Goal: Task Accomplishment & Management: Manage account settings

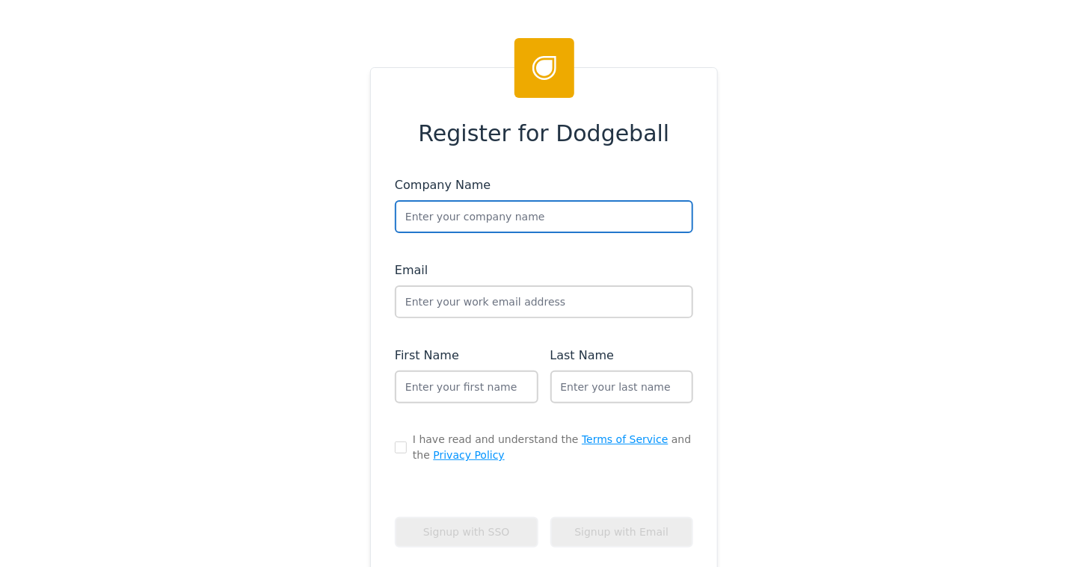
click at [481, 215] on input "text" at bounding box center [544, 216] width 298 height 33
type input "Houzz"
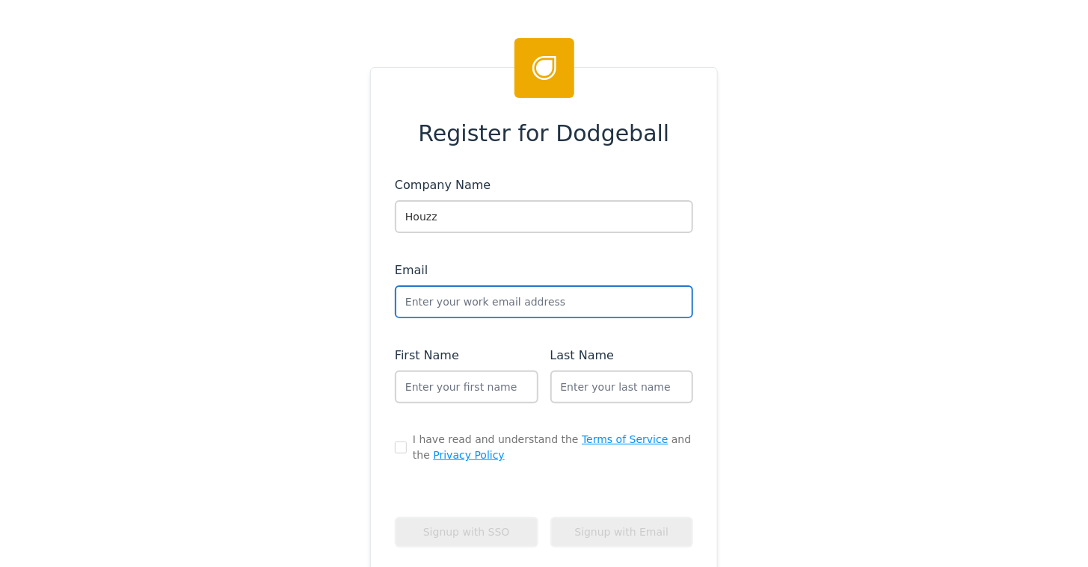
click at [458, 299] on input "text" at bounding box center [544, 302] width 298 height 33
type input "support+houzz@dodgeballhq.com"
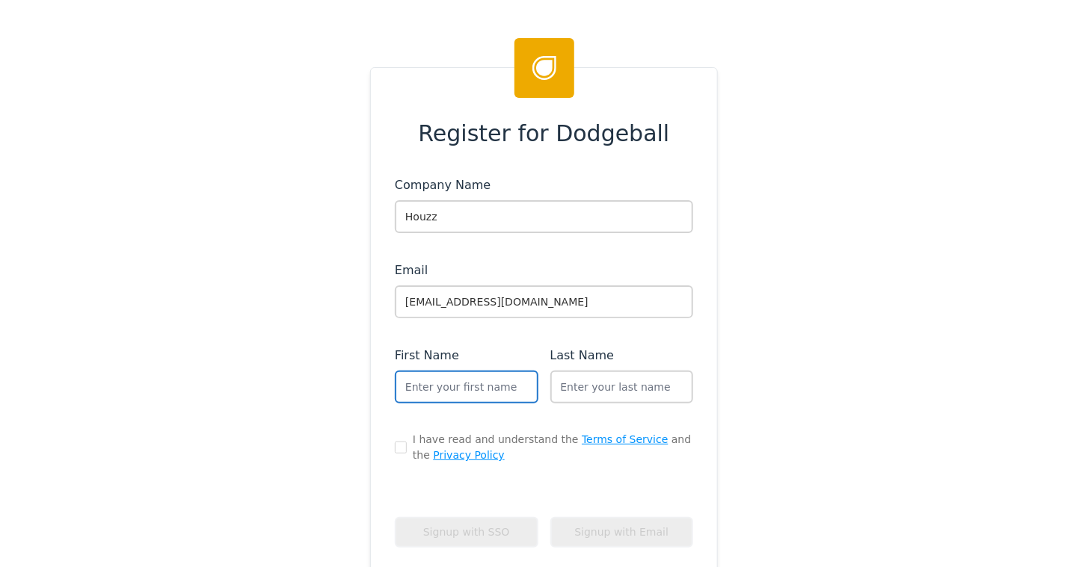
click at [434, 382] on input "text" at bounding box center [467, 387] width 144 height 33
type input "Dodgeball"
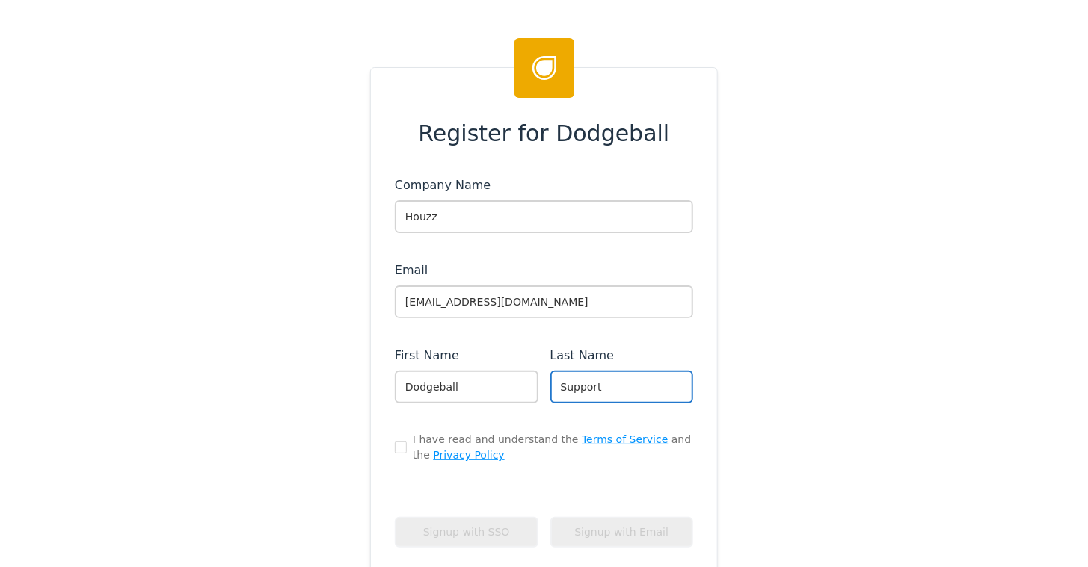
type input "Support"
click at [395, 446] on input "checkbox" at bounding box center [401, 448] width 12 height 12
checkbox input "true"
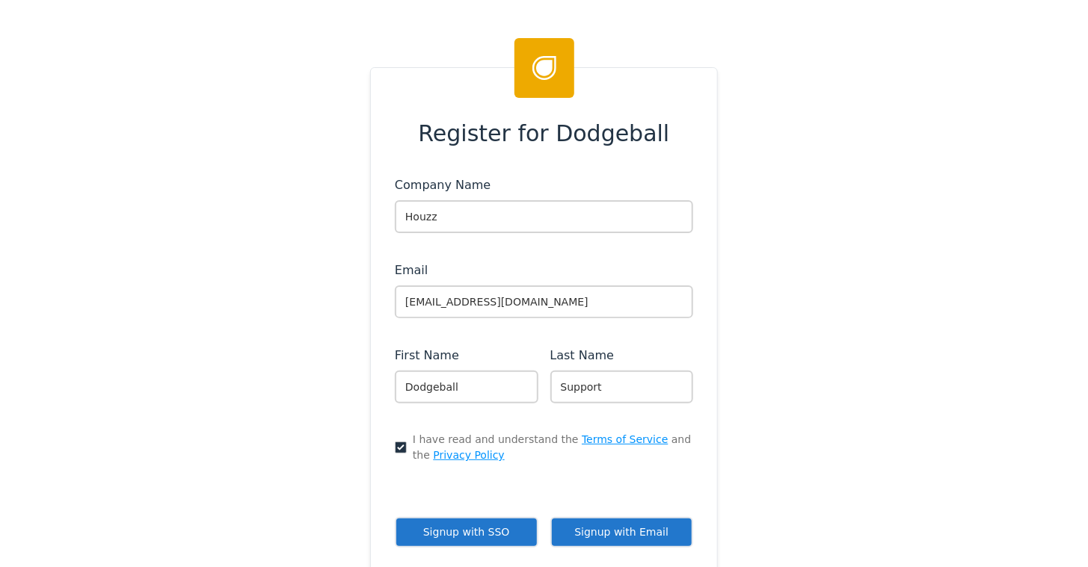
click at [610, 527] on button "Signup with Email" at bounding box center [622, 532] width 144 height 31
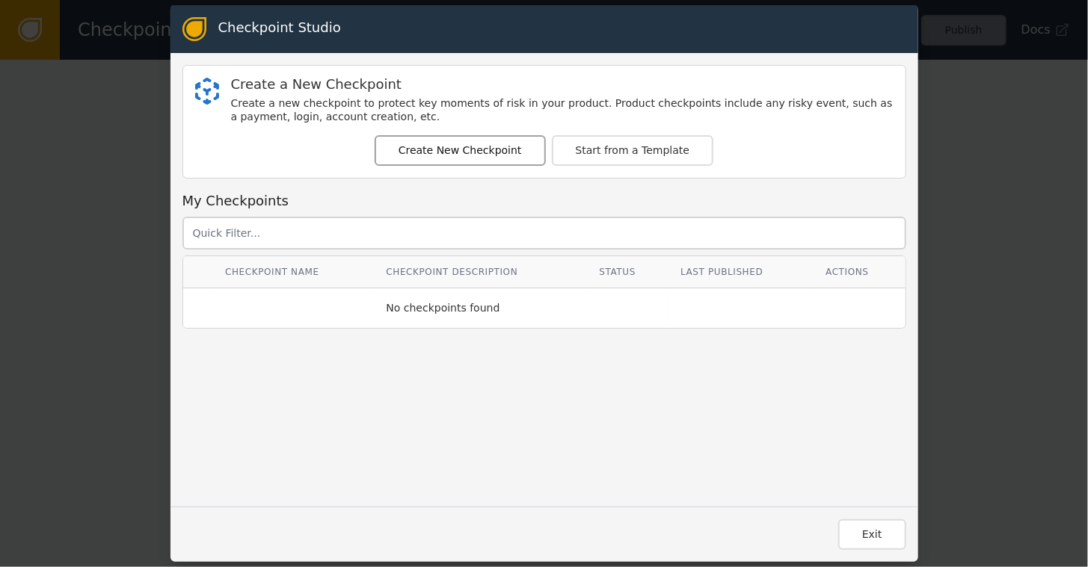
click at [474, 156] on button "Create New Checkpoint" at bounding box center [460, 150] width 171 height 31
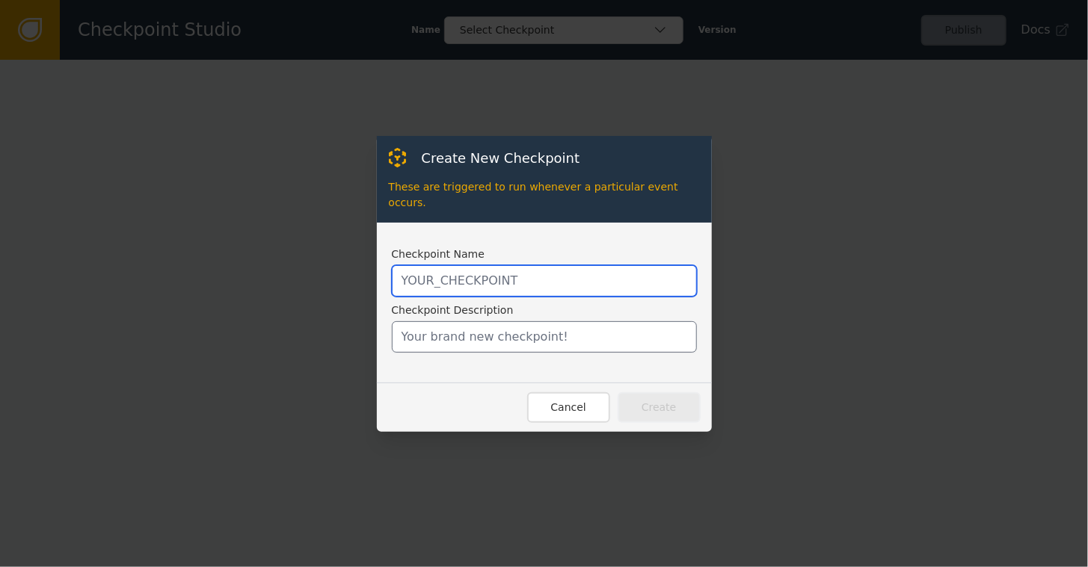
click at [426, 269] on input "text" at bounding box center [544, 280] width 305 height 31
paste input "SHOPIFY_CREATE_ORDER"
type input "SHOPIFY_CREATE_ORDER"
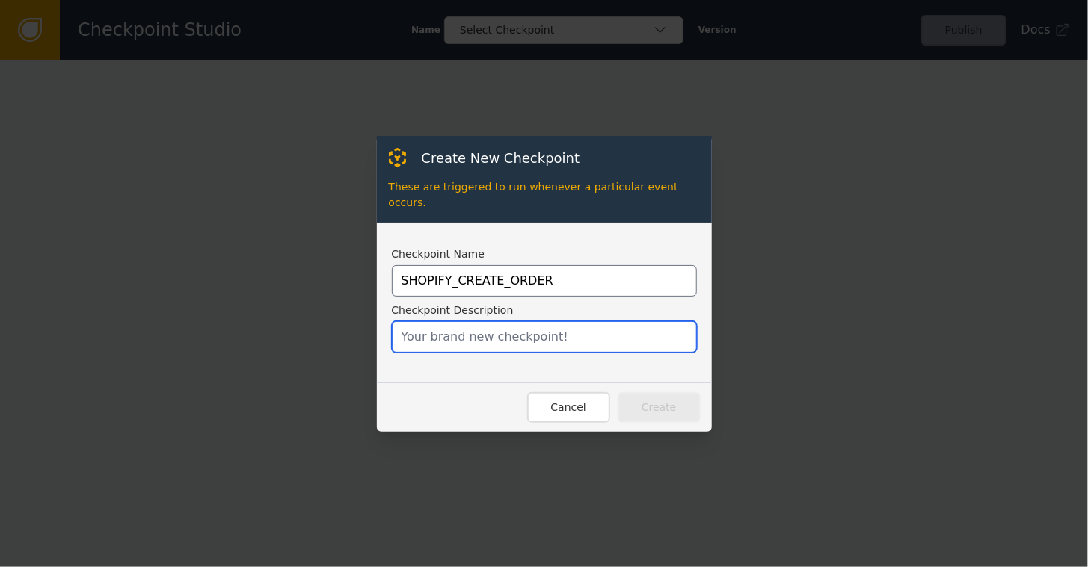
click at [435, 321] on input "text" at bounding box center [544, 336] width 305 height 31
type input "Checkpoint to handle orders"
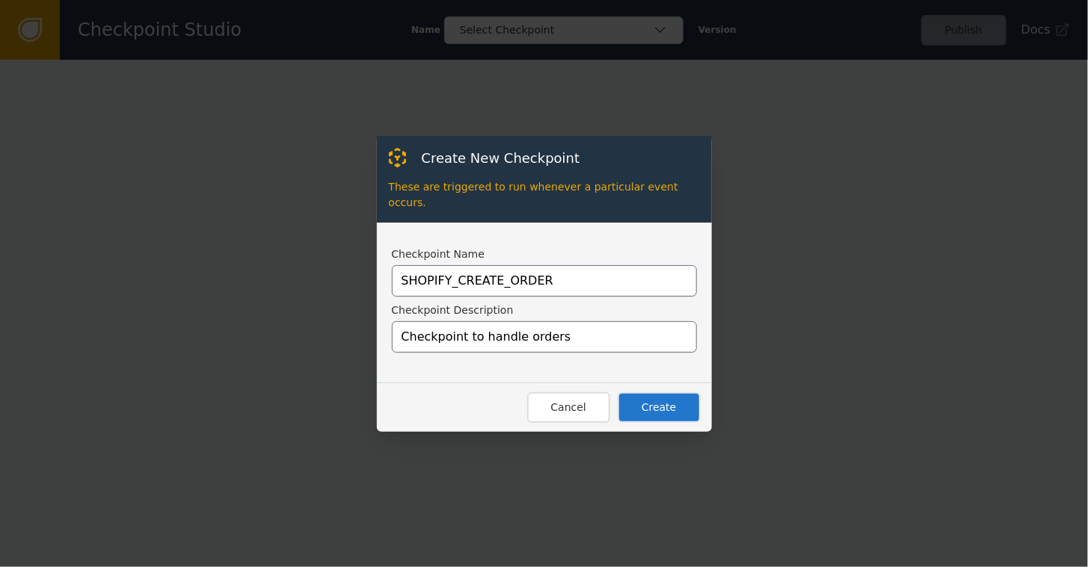
click at [668, 393] on button "Create" at bounding box center [659, 408] width 83 height 31
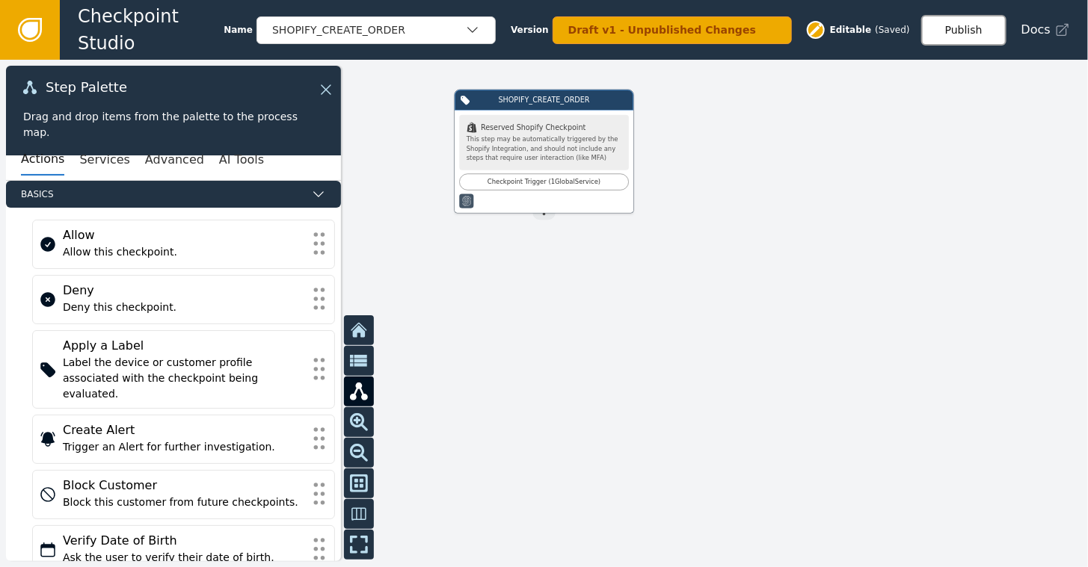
click at [970, 28] on button "Publish" at bounding box center [963, 30] width 85 height 31
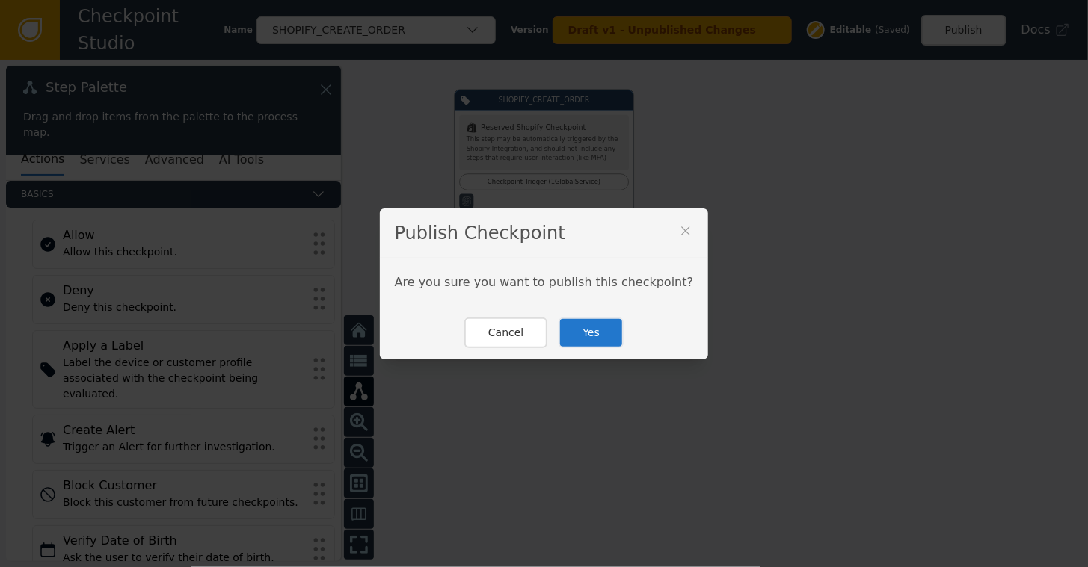
click at [589, 330] on button "Yes" at bounding box center [591, 333] width 65 height 31
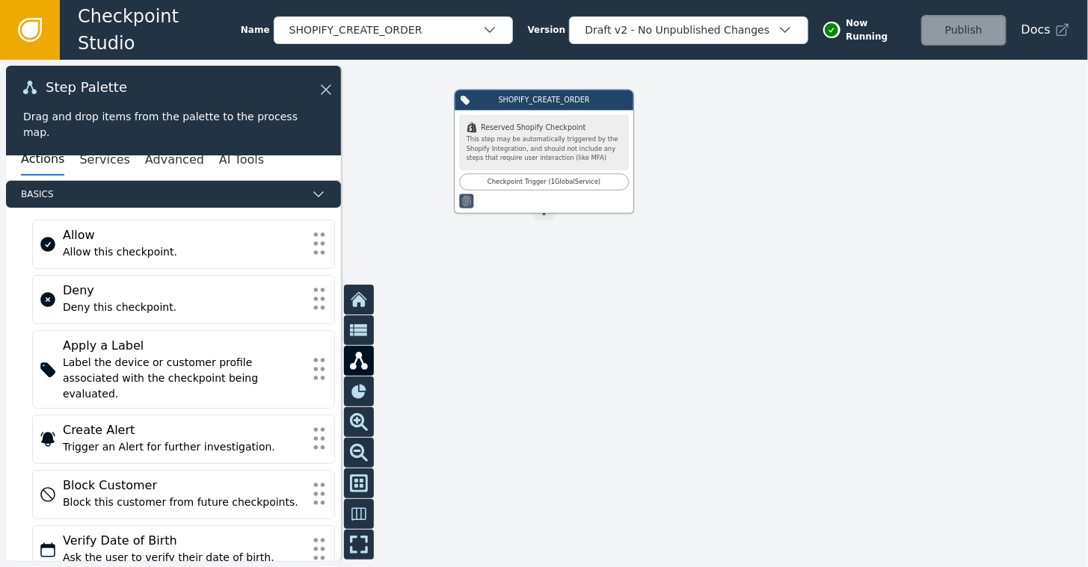
click at [24, 33] on icon at bounding box center [30, 30] width 16 height 16
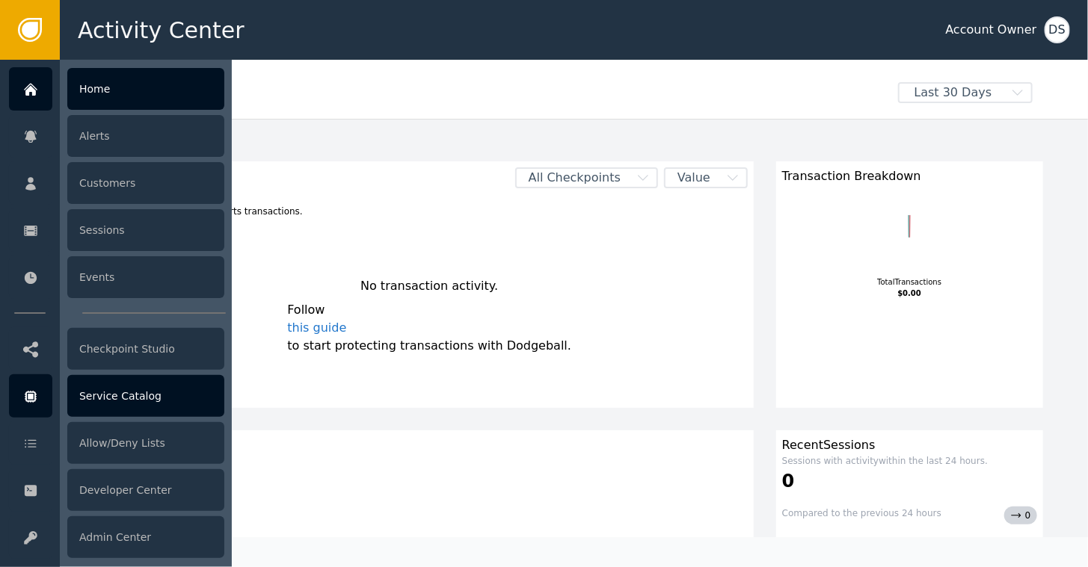
click at [125, 396] on div "Service Catalog" at bounding box center [145, 396] width 157 height 42
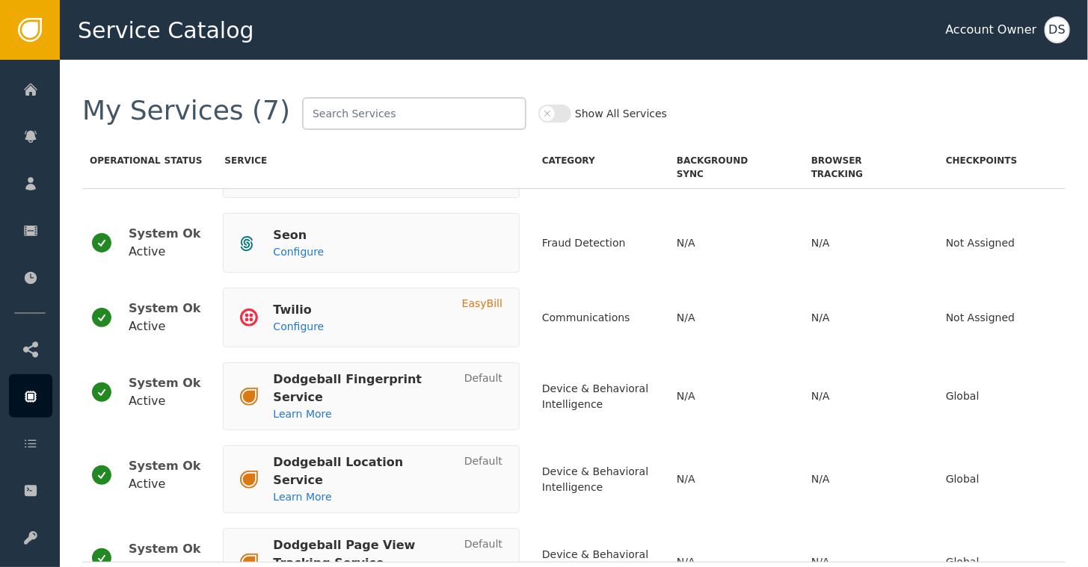
scroll to position [150, 0]
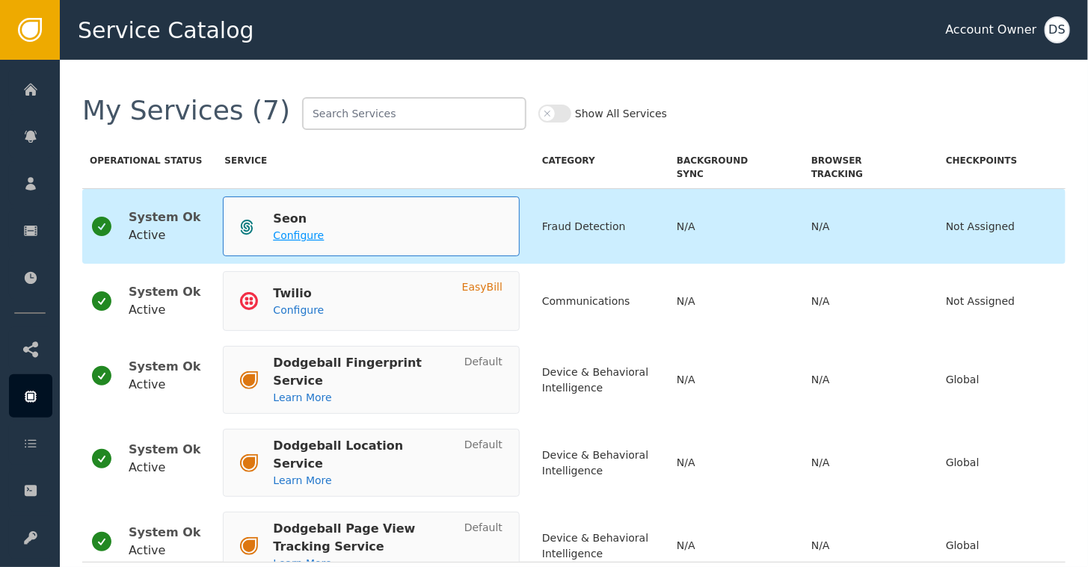
click at [277, 230] on span "Configure" at bounding box center [298, 236] width 51 height 12
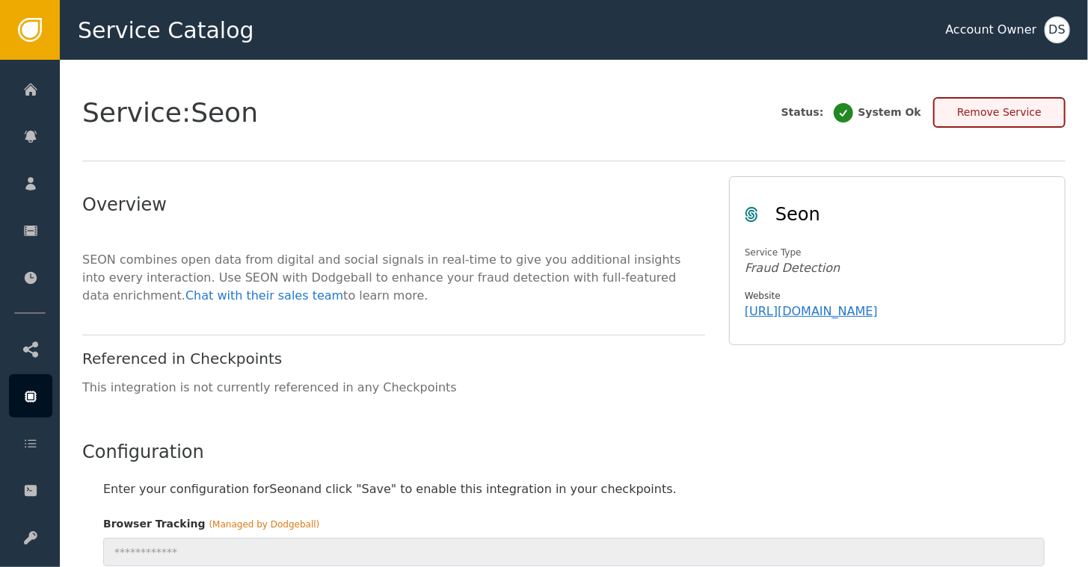
click at [1010, 114] on button "Remove Service" at bounding box center [999, 112] width 132 height 31
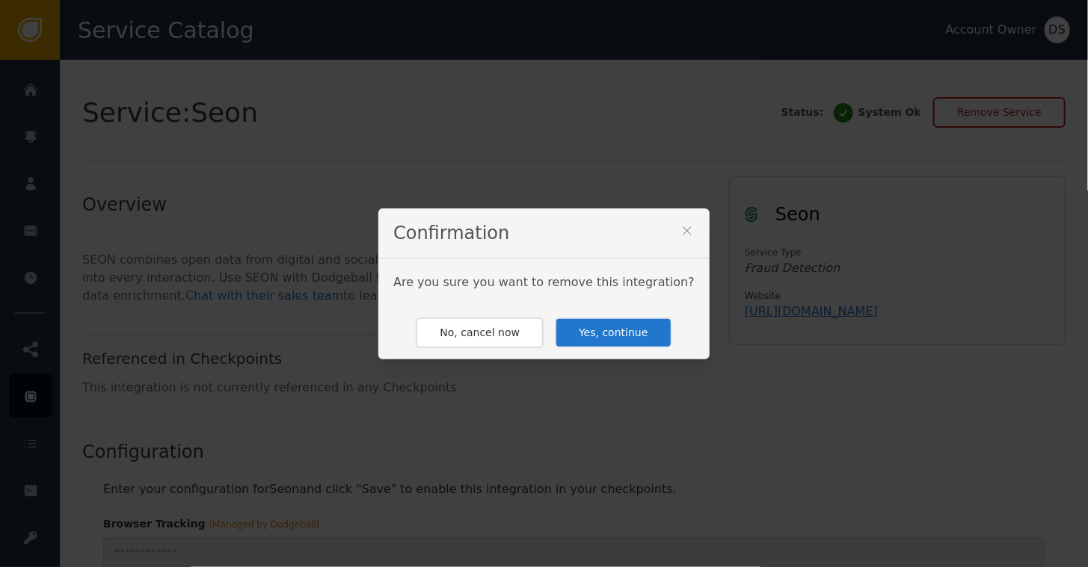
click at [592, 339] on button "Yes, continue" at bounding box center [613, 333] width 117 height 31
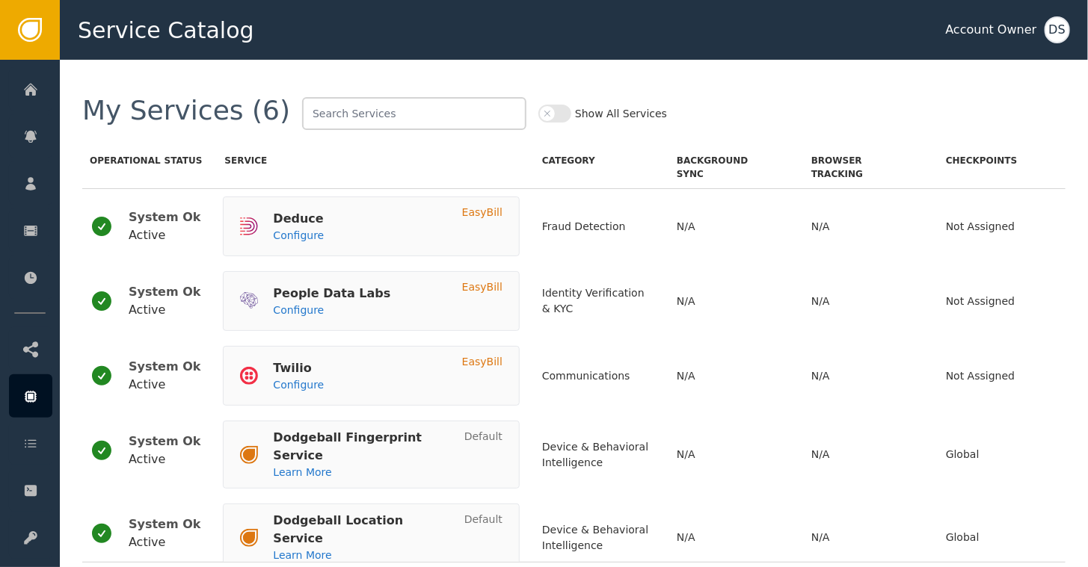
click at [538, 116] on button "Show All Services" at bounding box center [554, 114] width 33 height 18
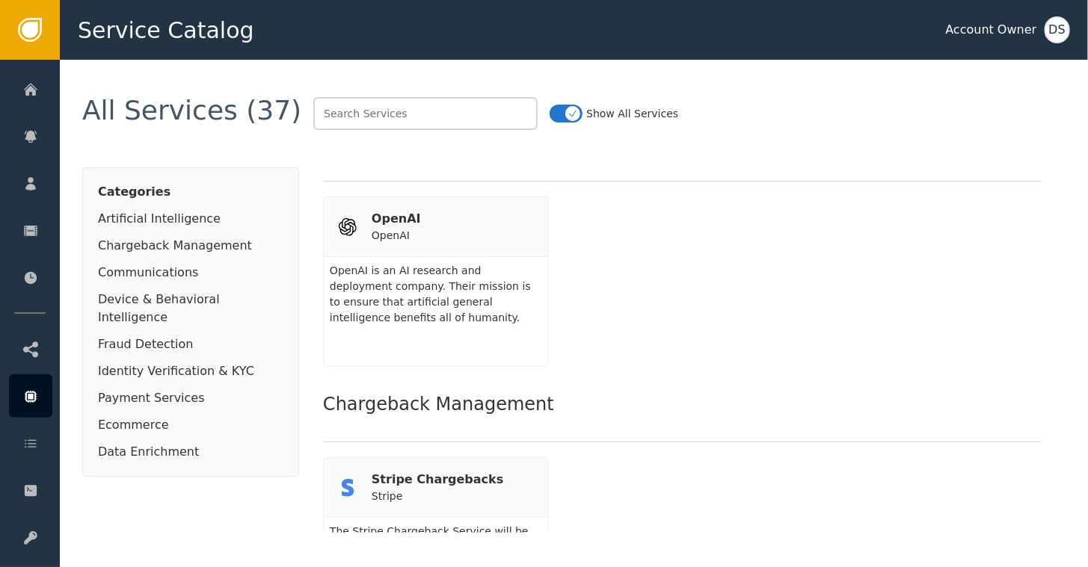
scroll to position [299, 0]
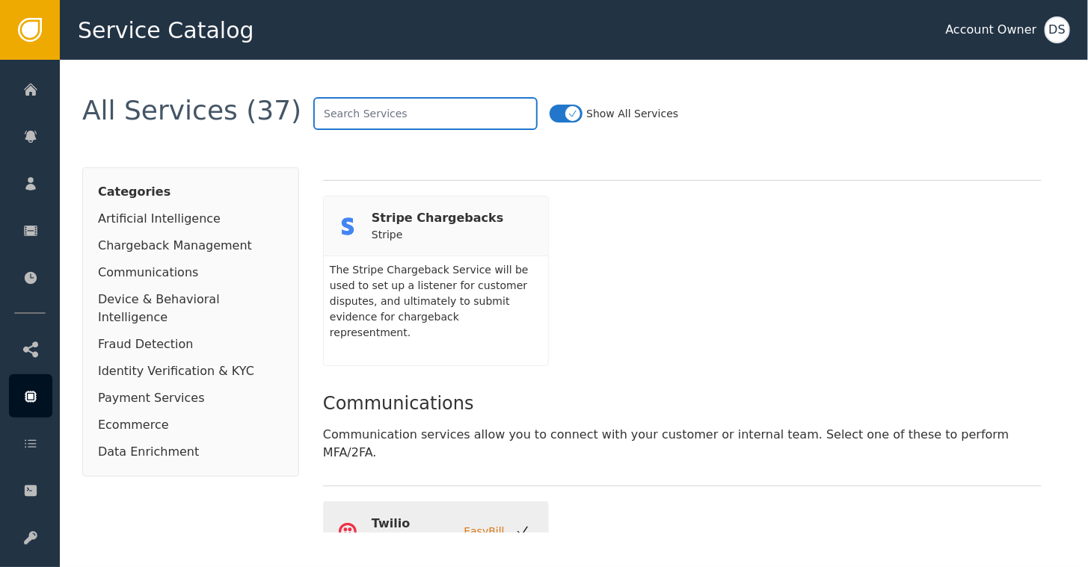
click at [436, 113] on input "text" at bounding box center [425, 113] width 224 height 33
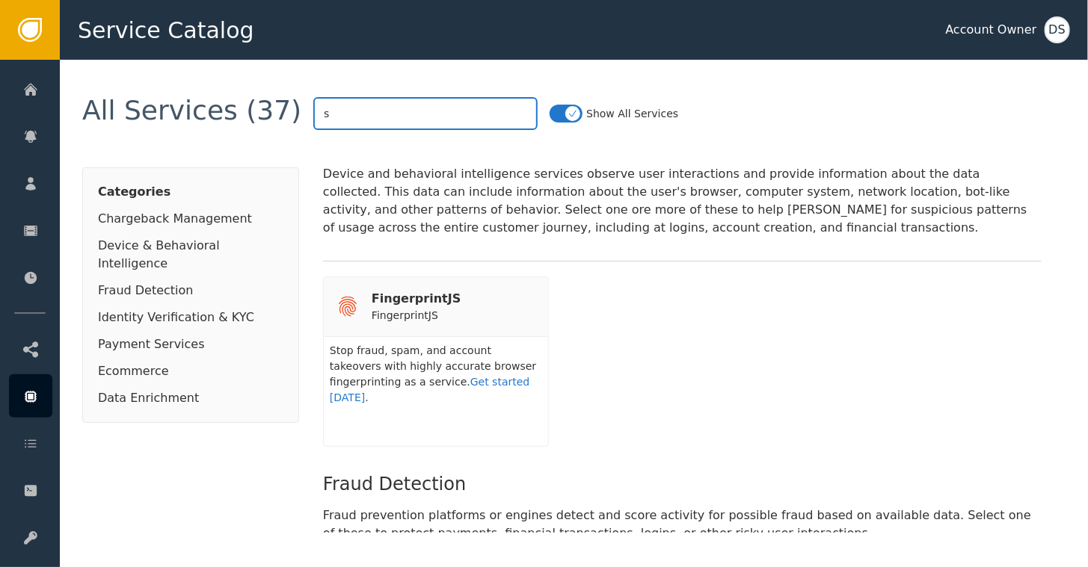
scroll to position [39, 0]
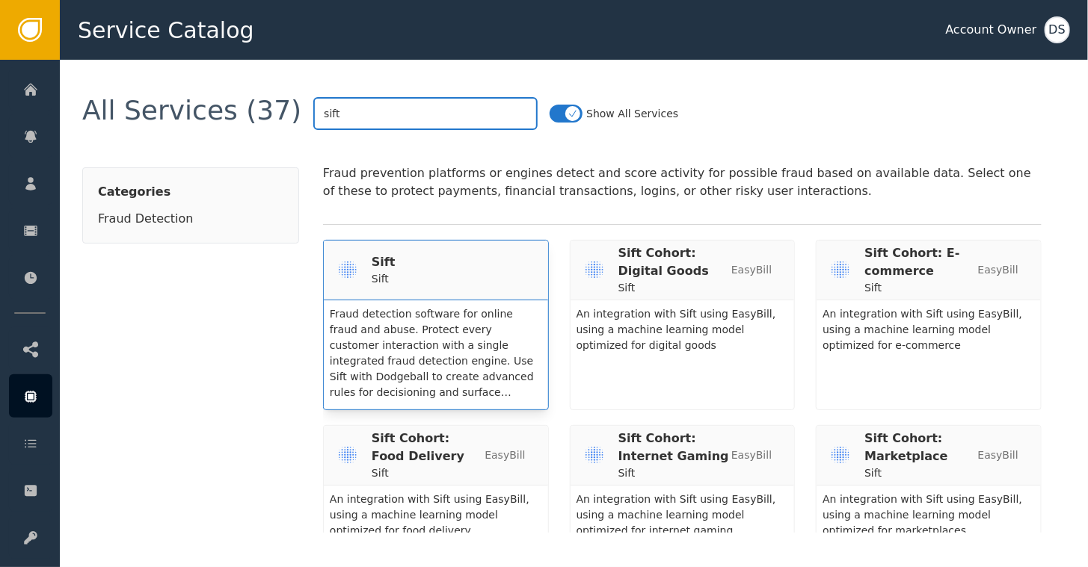
type input "sift"
click at [396, 266] on div "Sift Sift" at bounding box center [436, 270] width 194 height 34
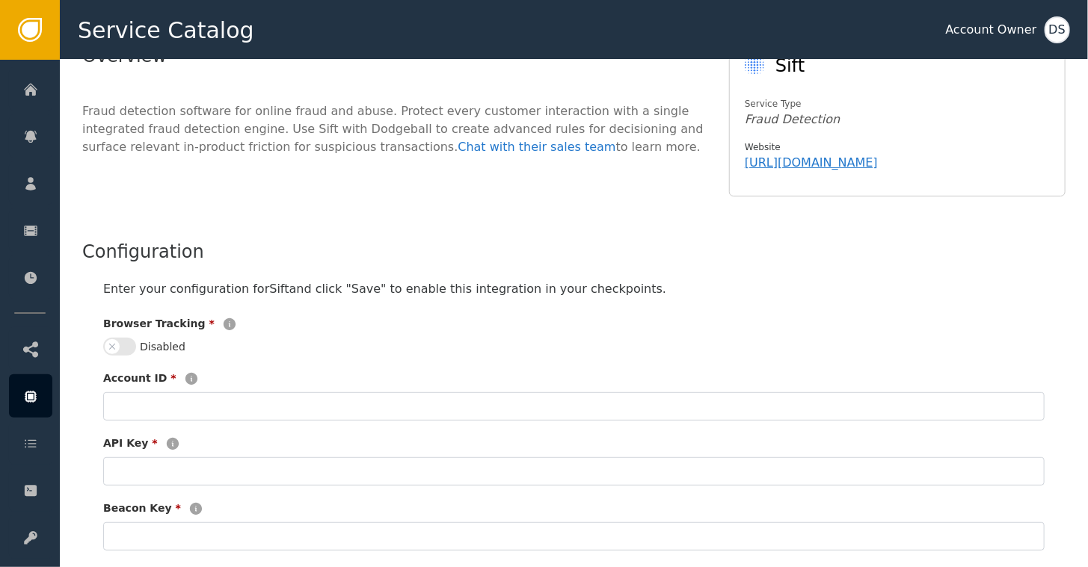
scroll to position [150, 0]
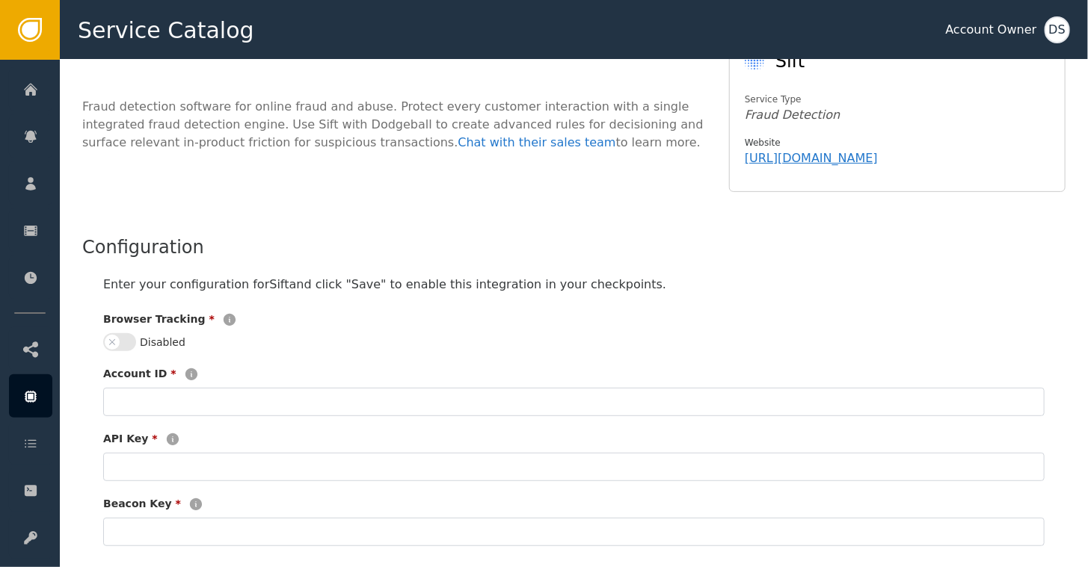
click at [132, 344] on button "Disabled" at bounding box center [119, 342] width 33 height 18
click at [133, 402] on input "text" at bounding box center [573, 402] width 941 height 28
paste input "687020049195d332479a62c1"
type input "687020049195d332479a62c1"
click at [150, 461] on input "text" at bounding box center [573, 467] width 941 height 28
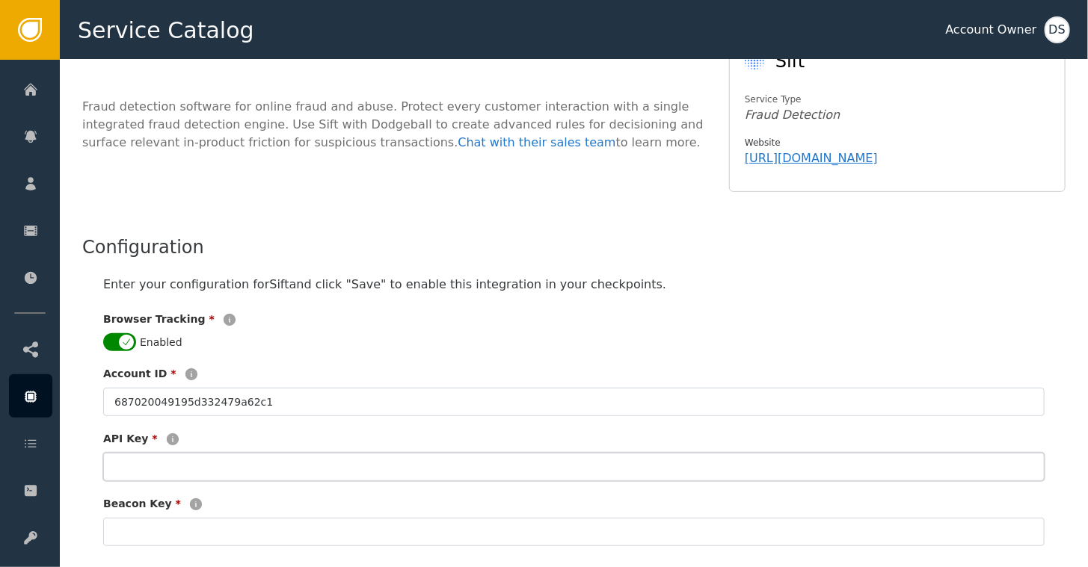
paste input "687020049195d332479a62c2"
type input "687020049195d332479a62c2"
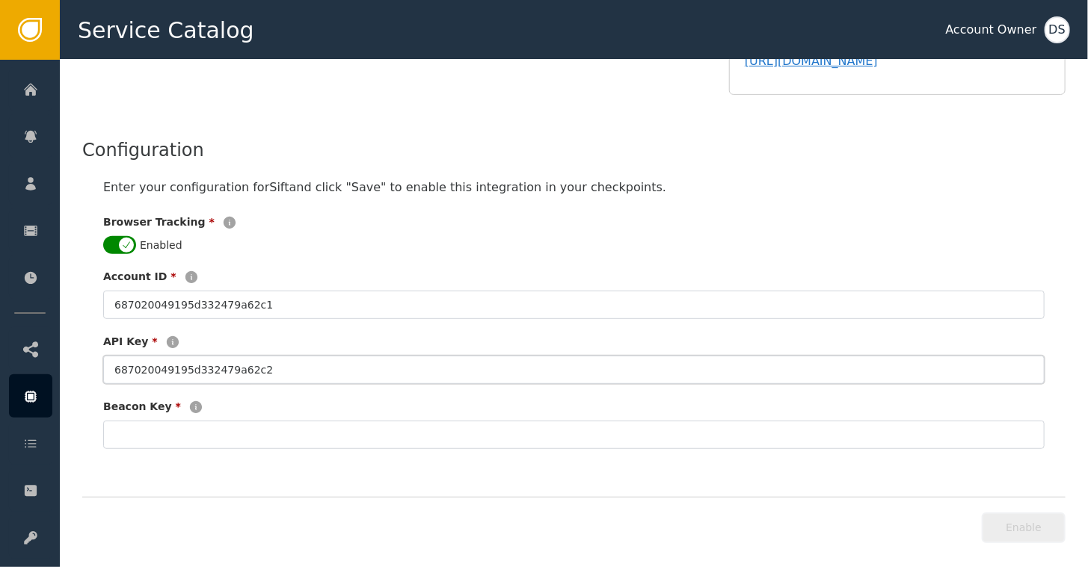
scroll to position [256, 0]
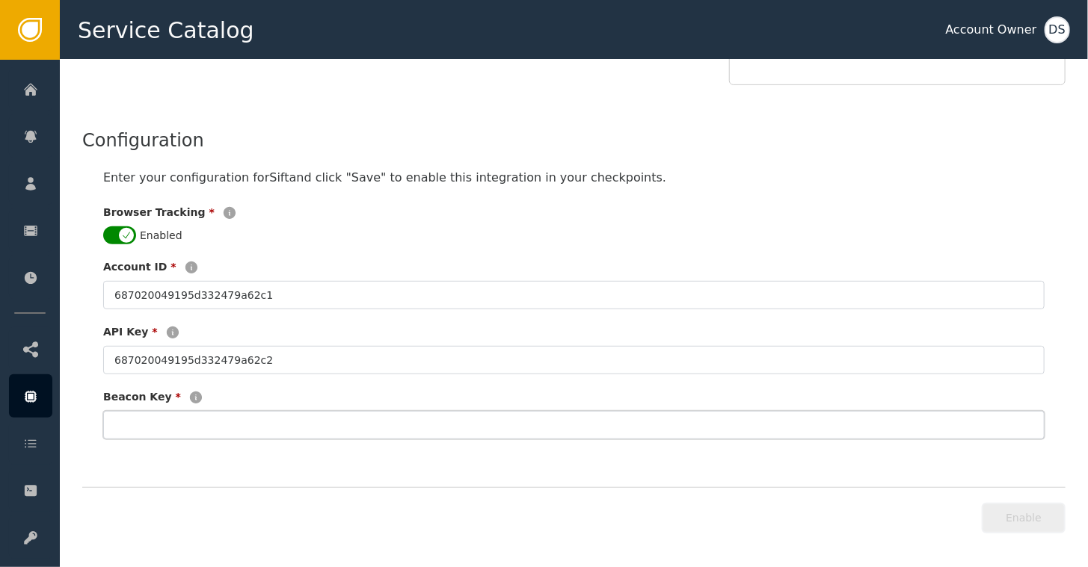
click at [199, 425] on input "text" at bounding box center [573, 425] width 941 height 28
paste input "ede86750c7"
type input "ede86750c7"
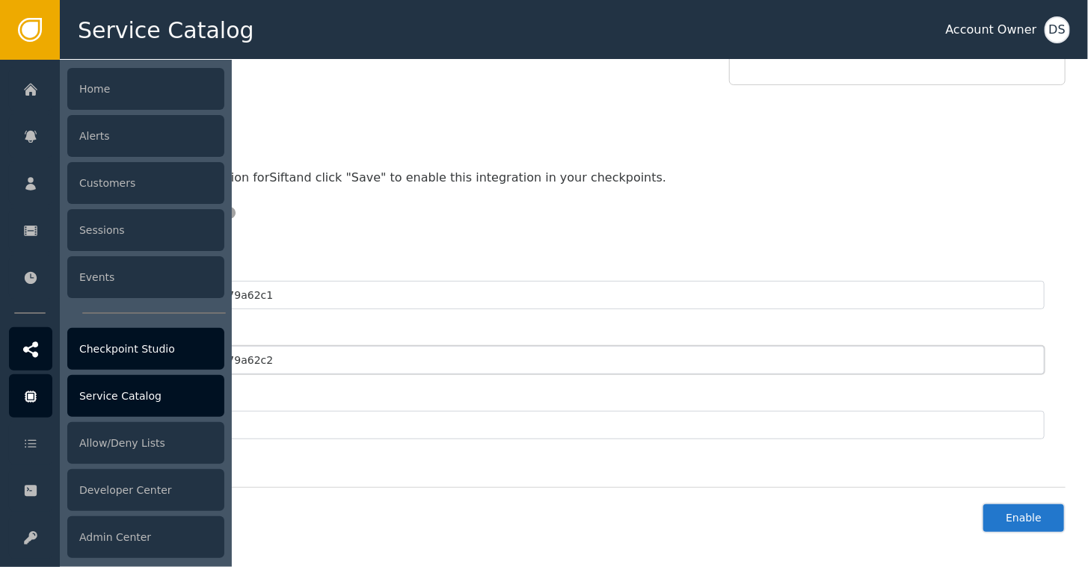
drag, startPoint x: 273, startPoint y: 360, endPoint x: 40, endPoint y: 355, distance: 233.3
click at [40, 60] on div "Service Catalog Account Owner DS Home Alerts Customers Sessions Events Checkpoi…" at bounding box center [544, 30] width 1088 height 60
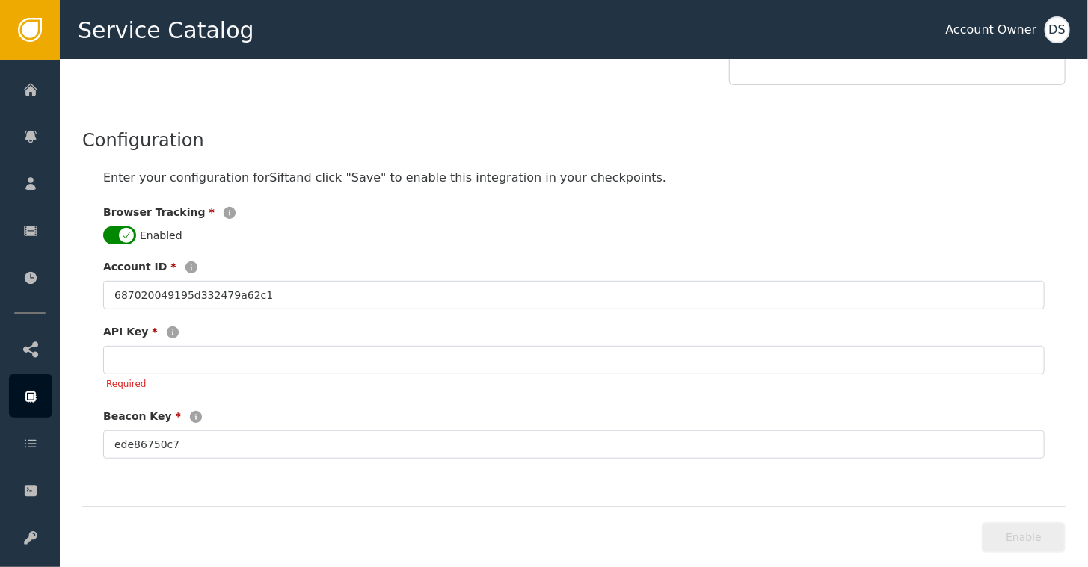
click at [382, 224] on div "Browser Tracking *" at bounding box center [573, 216] width 941 height 22
click at [144, 357] on input "Required" at bounding box center [573, 360] width 941 height 28
paste input "1e58a8b9e40da3a2"
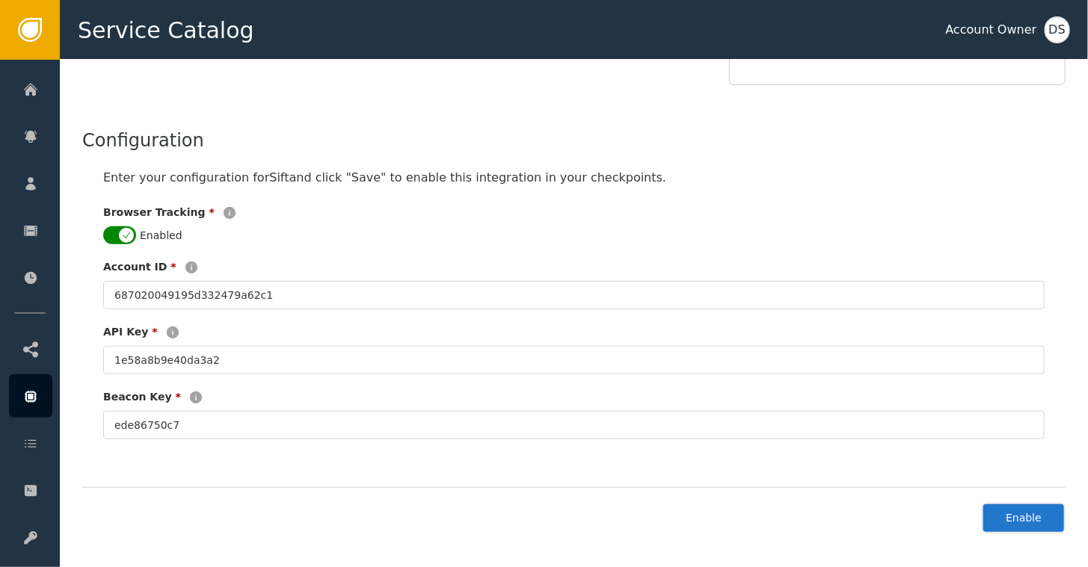
click at [1021, 520] on button "Enable" at bounding box center [1024, 518] width 84 height 31
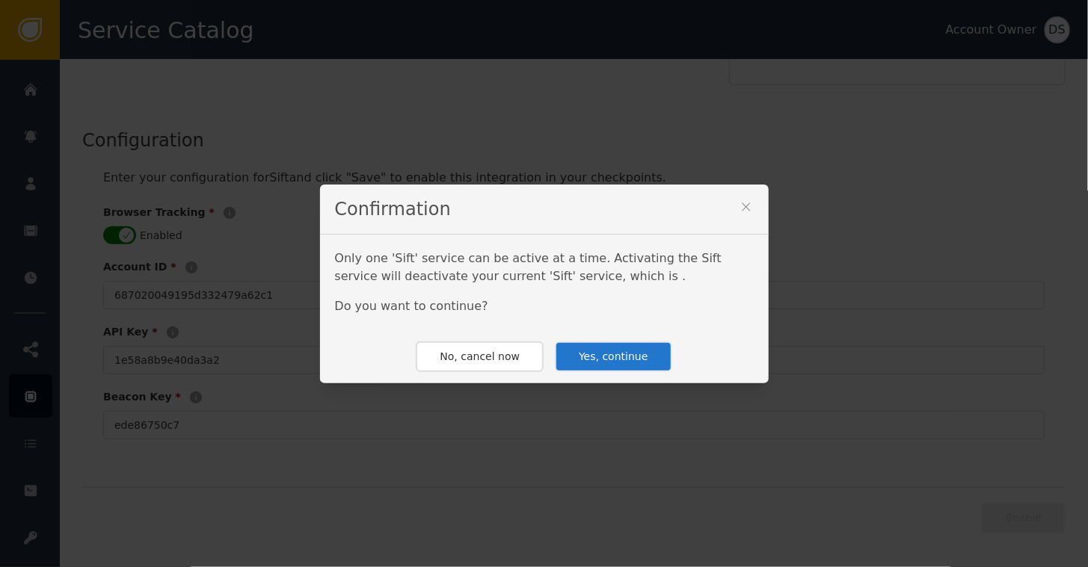
click at [606, 346] on button "Yes, continue" at bounding box center [613, 357] width 117 height 31
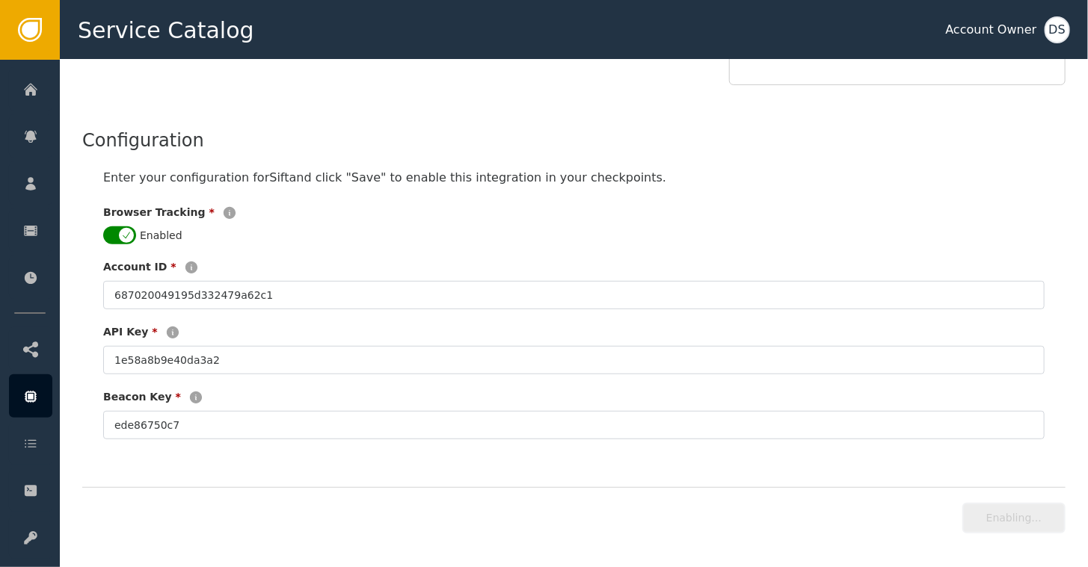
type input "**********"
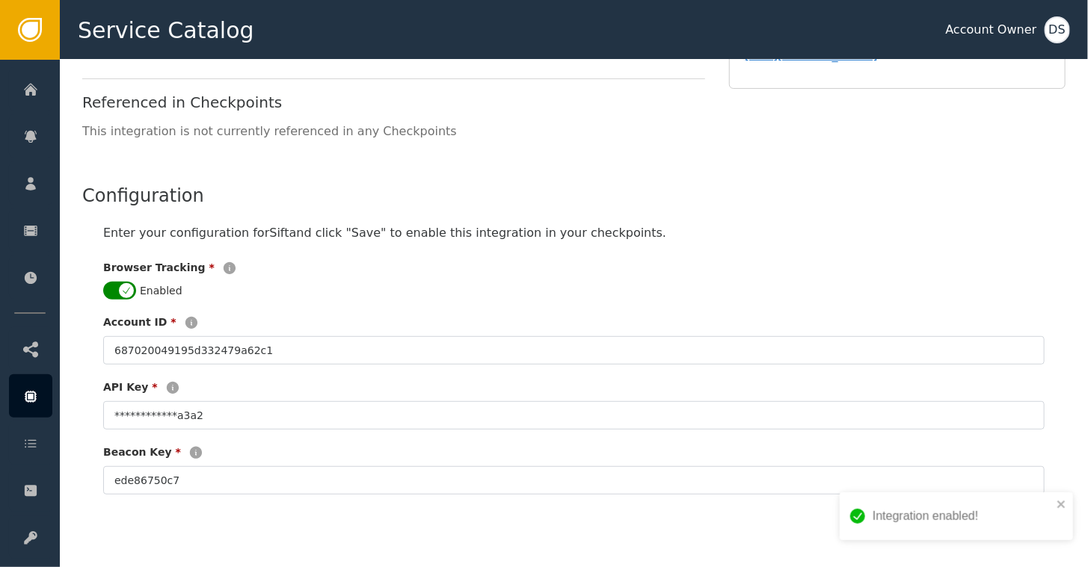
scroll to position [260, 0]
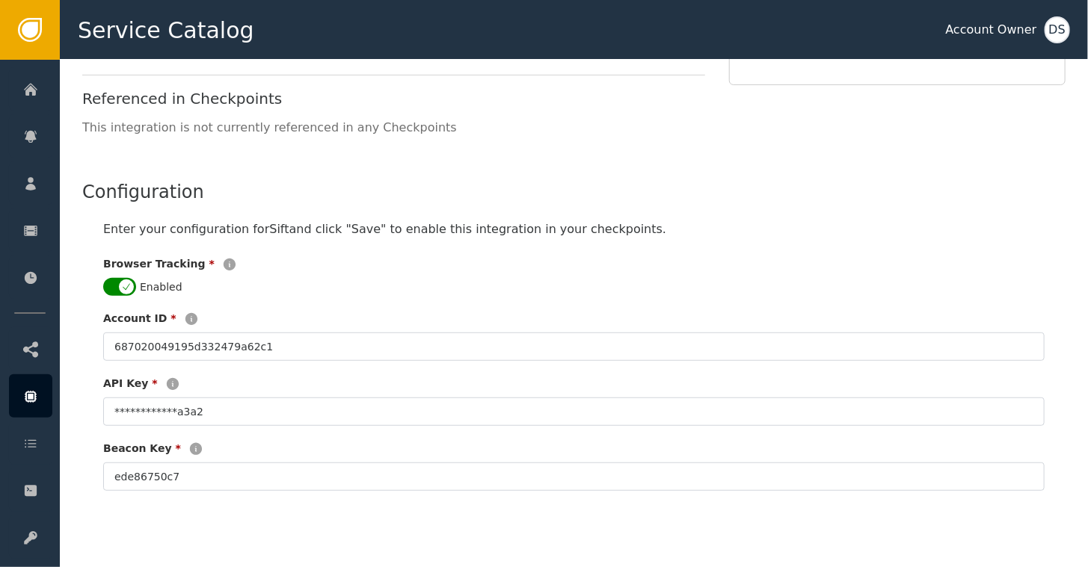
click at [1053, 31] on div "DS" at bounding box center [1056, 29] width 25 height 27
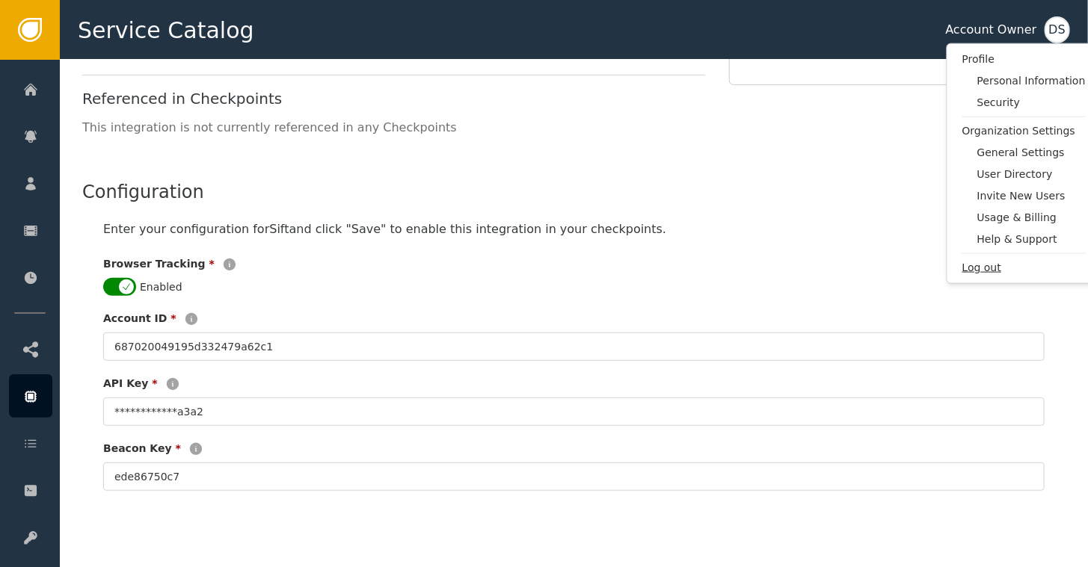
click at [983, 269] on span "Log out" at bounding box center [1023, 268] width 123 height 16
